Goal: Task Accomplishment & Management: Manage account settings

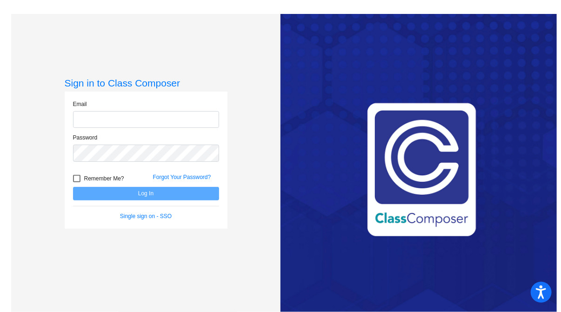
type input "[EMAIL_ADDRESS][DOMAIN_NAME]"
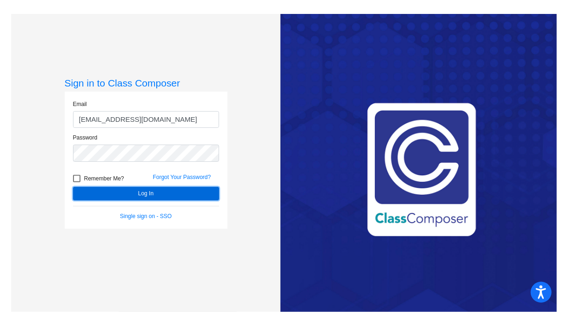
click at [128, 189] on button "Log In" at bounding box center [146, 193] width 146 height 13
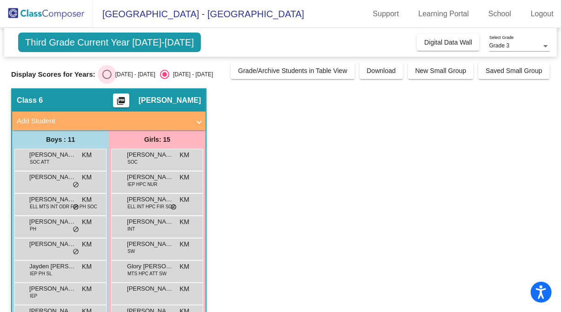
click at [110, 72] on div "Select an option" at bounding box center [106, 74] width 9 height 9
click at [107, 79] on input "[DATE] - [DATE]" at bounding box center [107, 79] width 0 height 0
radio input "true"
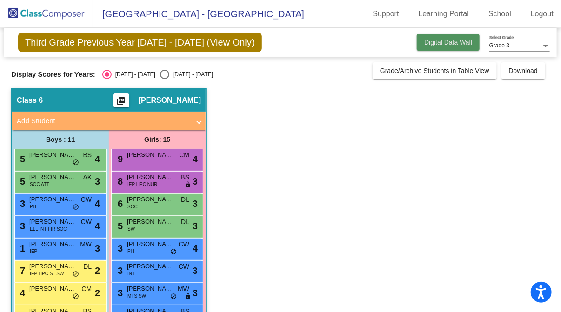
click at [441, 45] on span "Digital Data Wall" at bounding box center [448, 42] width 48 height 7
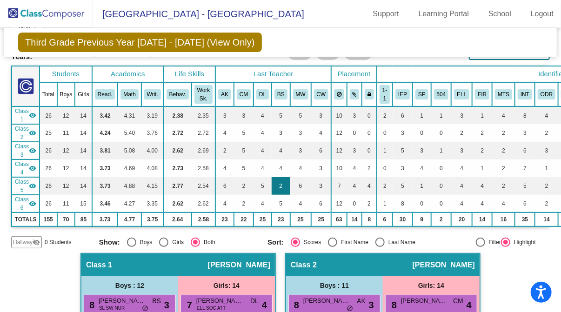
scroll to position [45, 0]
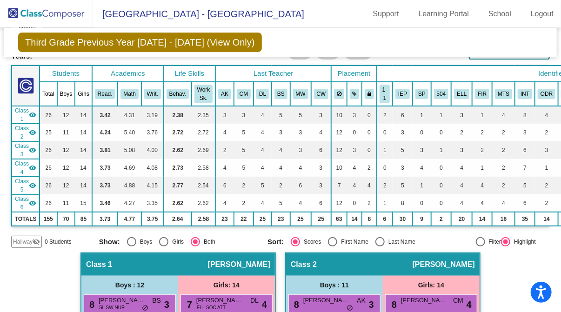
drag, startPoint x: 108, startPoint y: 194, endPoint x: 20, endPoint y: 195, distance: 88.4
click at [20, 195] on tr "Class 6 visibility 26 11 15 3.46 4.27 3.35 2.62 2.62 4 2 4 5 4 6 12 0 2 1 8 0 0…" at bounding box center [370, 203] width 717 height 18
click at [20, 195] on span "Class 6" at bounding box center [22, 203] width 14 height 17
click at [26, 199] on span "Class 6" at bounding box center [22, 203] width 14 height 17
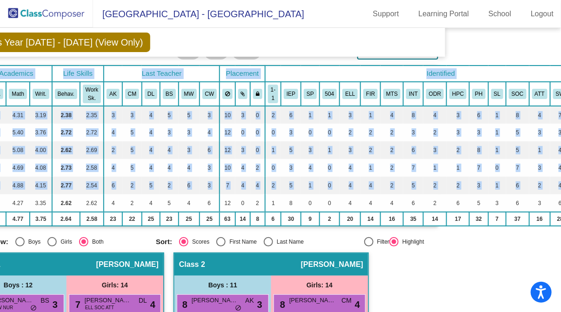
scroll to position [45, 160]
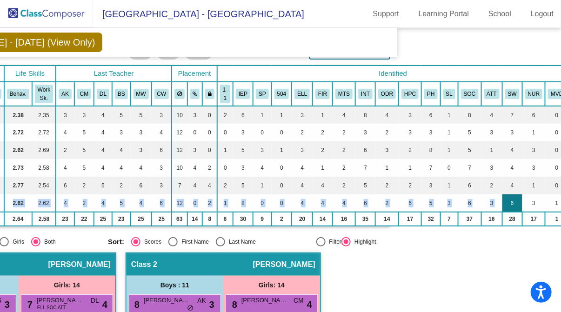
drag, startPoint x: 46, startPoint y: 198, endPoint x: 491, endPoint y: 192, distance: 445.1
click at [491, 194] on tr "Class 6 visibility 26 11 15 3.46 4.27 3.35 2.62 2.62 4 2 4 5 4 6 12 0 2 1 8 0 0…" at bounding box center [210, 203] width 717 height 18
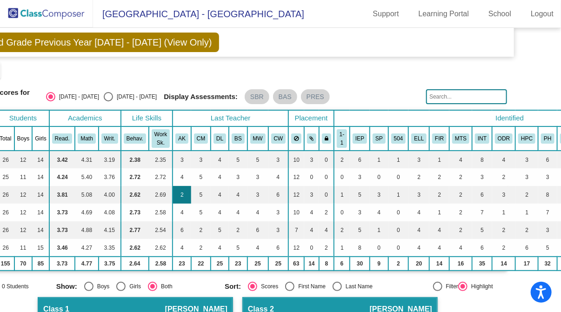
scroll to position [0, 0]
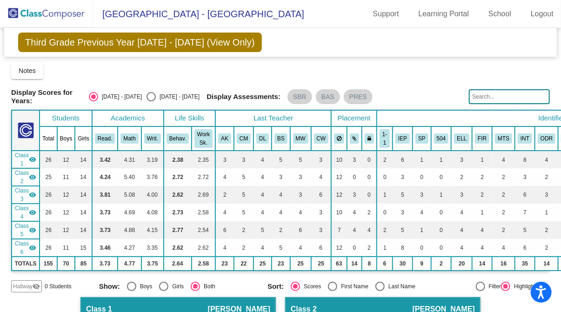
click at [29, 244] on mat-icon "visibility" at bounding box center [32, 247] width 7 height 7
click at [29, 244] on mat-icon "visibility_off" at bounding box center [32, 247] width 7 height 7
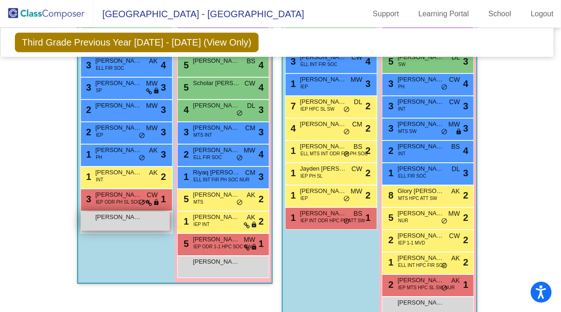
scroll to position [1111, 4]
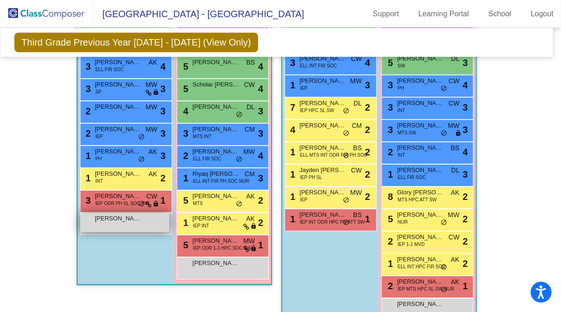
click at [119, 225] on div "[PERSON_NAME] lock do_not_disturb_alt" at bounding box center [124, 222] width 89 height 19
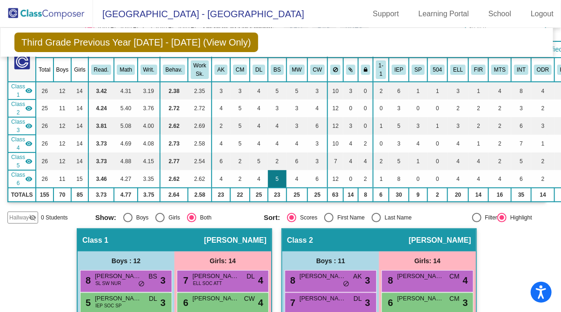
scroll to position [69, 4]
